Goal: Task Accomplishment & Management: Complete application form

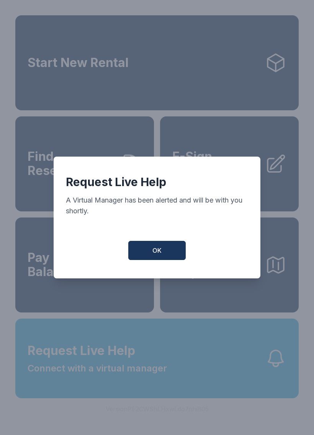
click at [159, 248] on button "OK" at bounding box center [156, 250] width 57 height 19
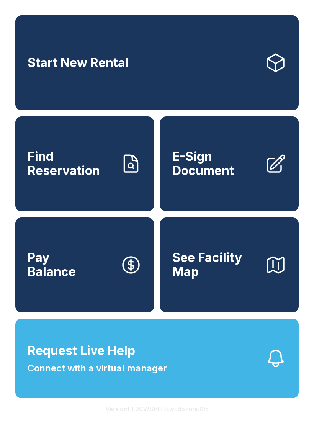
click at [223, 191] on link "E-Sign Document" at bounding box center [229, 163] width 139 height 95
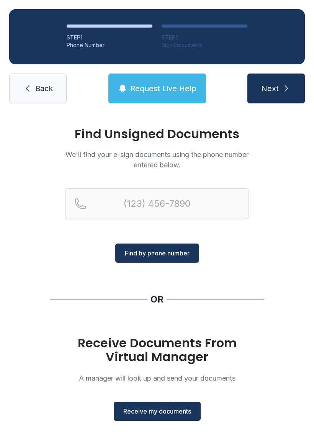
click at [180, 416] on span "Receive my documents" at bounding box center [157, 411] width 68 height 9
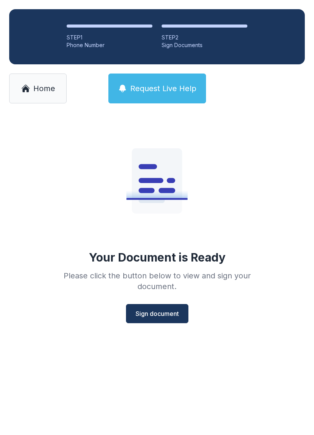
click at [148, 319] on button "Sign document" at bounding box center [157, 313] width 62 height 19
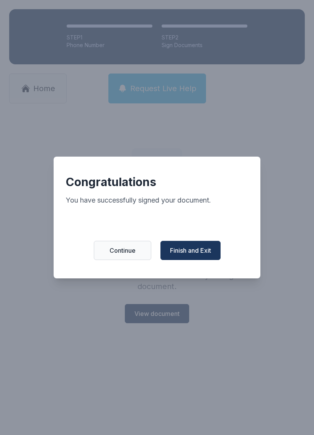
click at [215, 260] on button "Finish and Exit" at bounding box center [191, 250] width 60 height 19
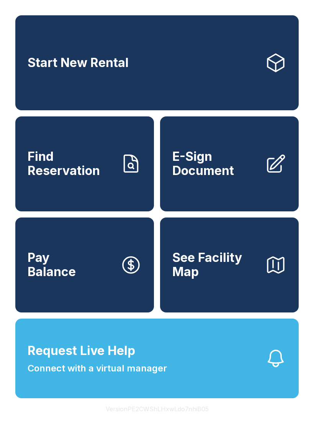
click at [126, 395] on button "Request Live Help Connect with a virtual manager" at bounding box center [157, 359] width 284 height 80
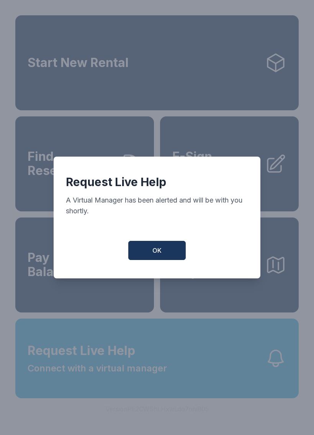
click at [180, 247] on button "OK" at bounding box center [156, 250] width 57 height 19
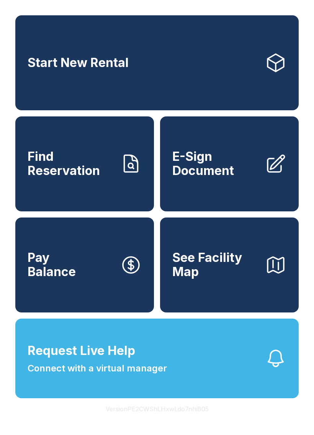
click at [107, 399] on button "Request Live Help Connect with a virtual manager" at bounding box center [157, 359] width 284 height 80
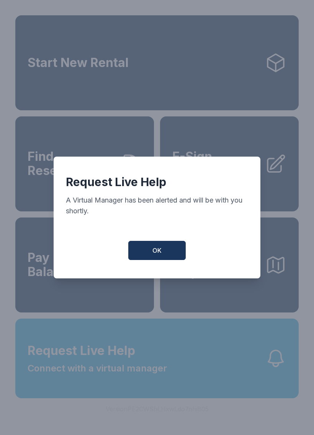
click at [87, 260] on div "OK" at bounding box center [157, 250] width 182 height 19
click at [149, 257] on button "OK" at bounding box center [156, 250] width 57 height 19
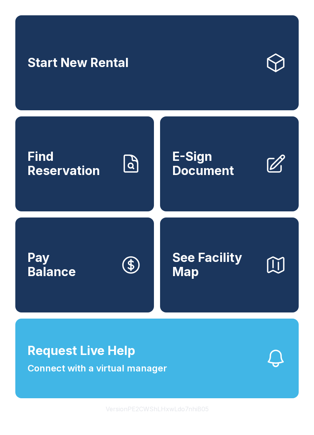
click at [218, 178] on span "E-Sign Document" at bounding box center [215, 164] width 87 height 28
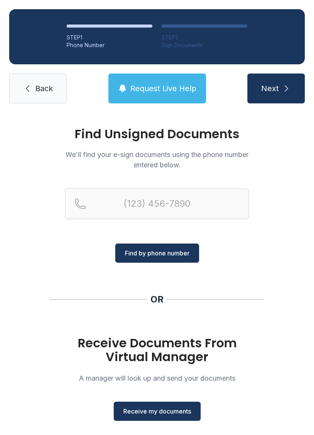
click at [161, 410] on span "Receive my documents" at bounding box center [157, 411] width 68 height 9
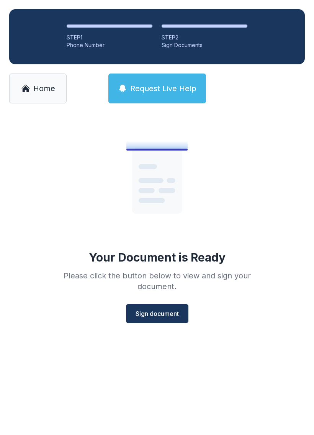
click at [162, 319] on button "Sign document" at bounding box center [157, 313] width 62 height 19
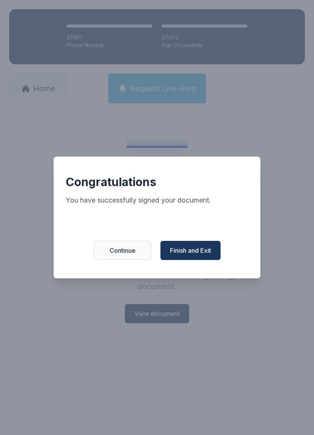
click at [191, 249] on button "Finish and Exit" at bounding box center [191, 250] width 60 height 19
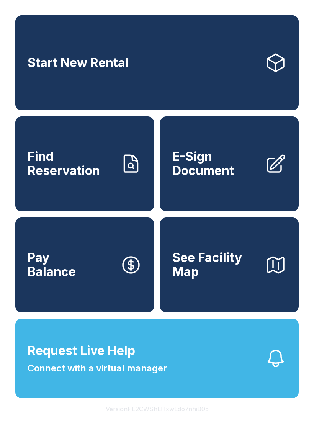
click at [232, 177] on span "E-Sign Document" at bounding box center [215, 164] width 87 height 28
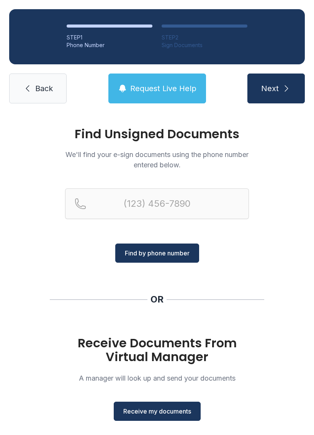
click at [170, 412] on span "Receive my documents" at bounding box center [157, 411] width 68 height 9
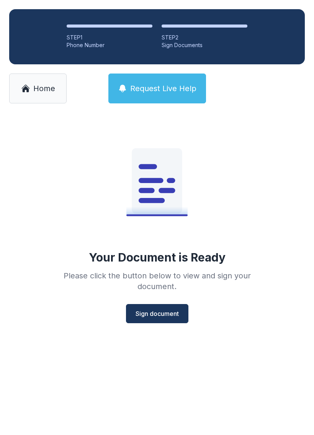
click at [167, 314] on span "Sign document" at bounding box center [157, 313] width 43 height 9
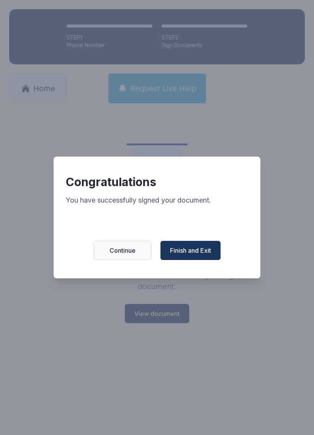
click at [198, 252] on span "Finish and Exit" at bounding box center [190, 250] width 41 height 9
